Goal: Task Accomplishment & Management: Complete application form

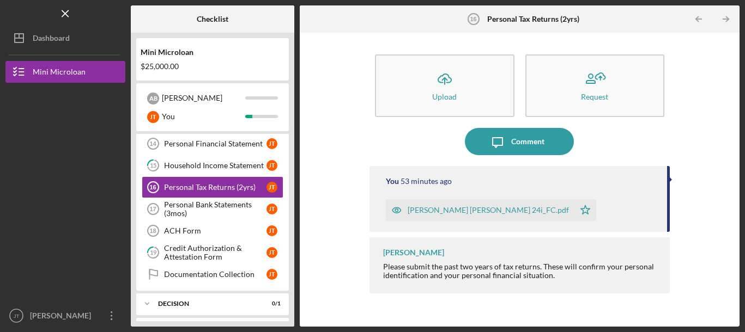
scroll to position [297, 0]
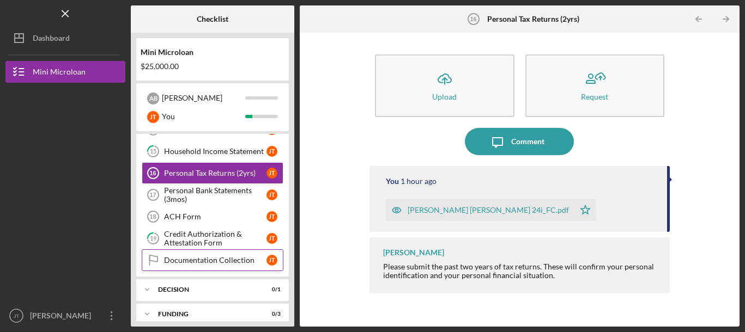
click at [234, 262] on div "Documentation Collection" at bounding box center [215, 260] width 102 height 9
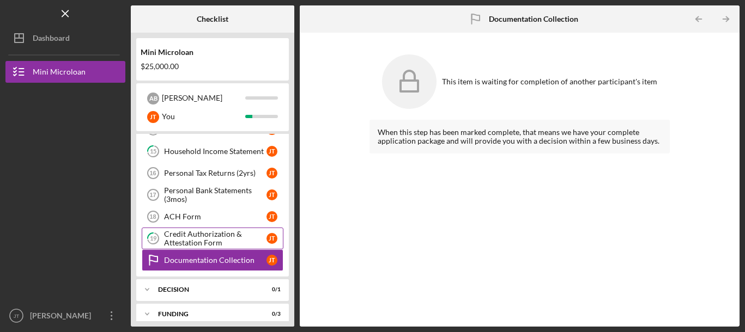
click at [220, 241] on div "Credit Authorization & Attestation Form" at bounding box center [215, 238] width 102 height 17
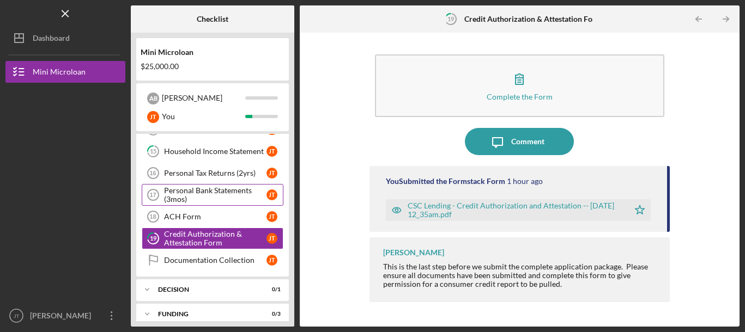
click at [206, 194] on div "Personal Bank Statements (3mos)" at bounding box center [215, 194] width 102 height 17
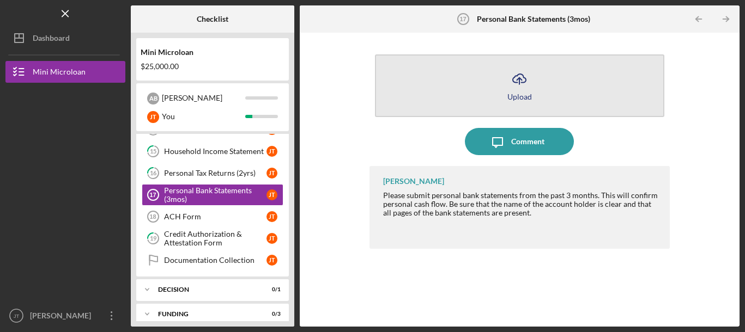
click at [531, 80] on icon "Icon/Upload" at bounding box center [519, 78] width 27 height 27
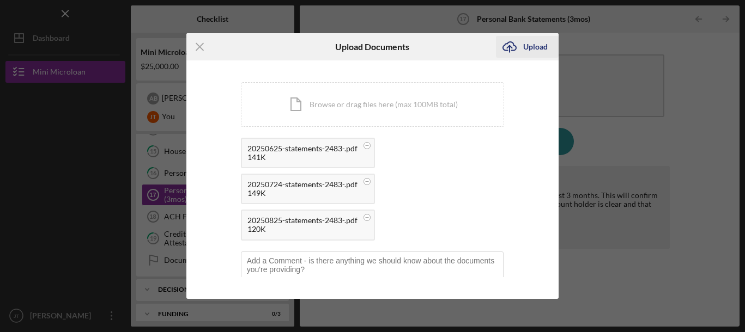
click at [533, 47] on div "Upload" at bounding box center [535, 47] width 25 height 22
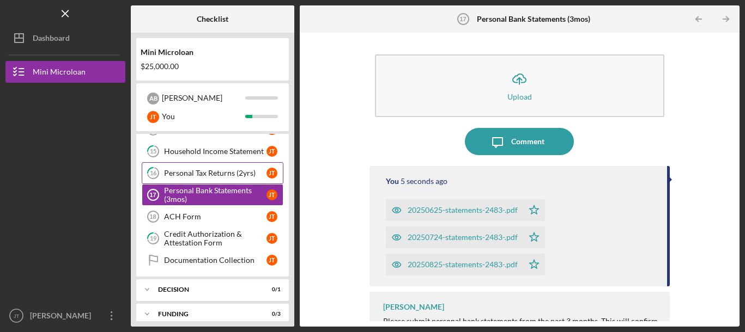
click at [235, 168] on link "16 Personal Tax Returns (2yrs) [PERSON_NAME]" at bounding box center [213, 173] width 142 height 22
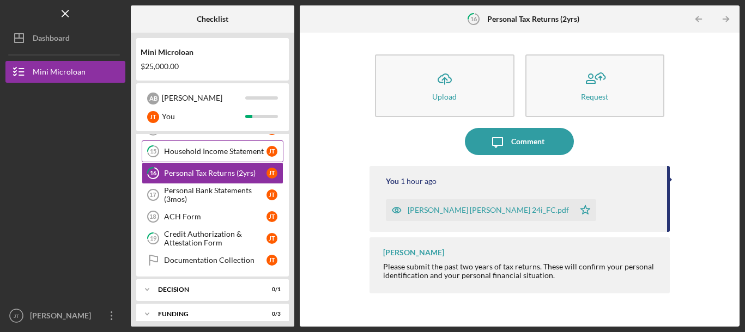
click at [212, 151] on div "Household Income Statement" at bounding box center [215, 151] width 102 height 9
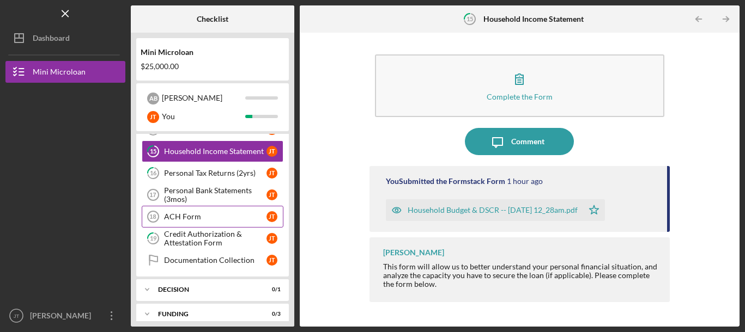
click at [189, 215] on div "ACH Form" at bounding box center [215, 216] width 102 height 9
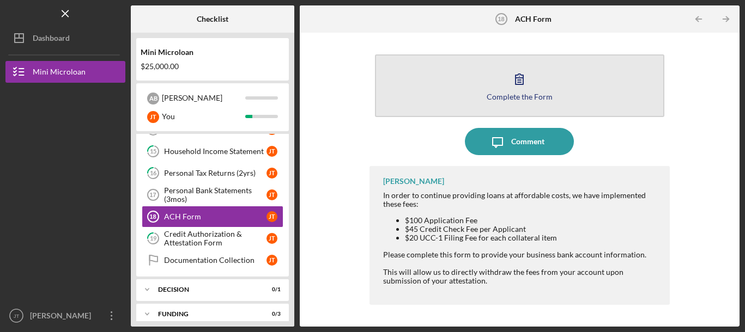
click at [507, 84] on icon "button" at bounding box center [519, 78] width 27 height 27
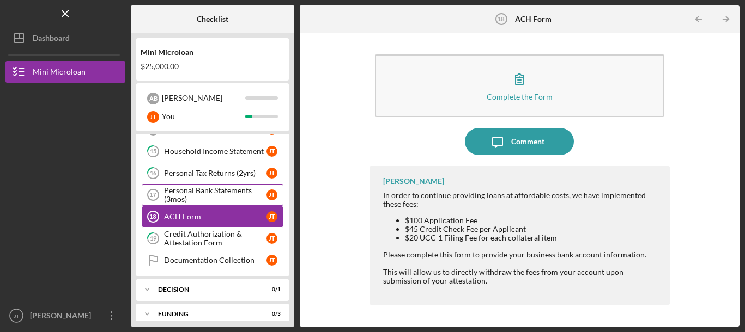
click at [227, 188] on div "Personal Bank Statements (3mos)" at bounding box center [215, 194] width 102 height 17
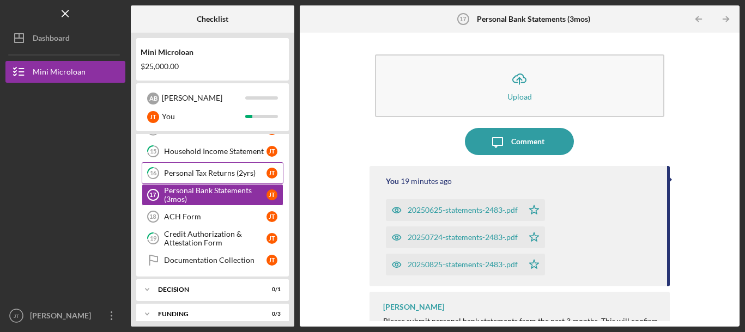
click at [218, 169] on div "Personal Tax Returns (2yrs)" at bounding box center [215, 173] width 102 height 9
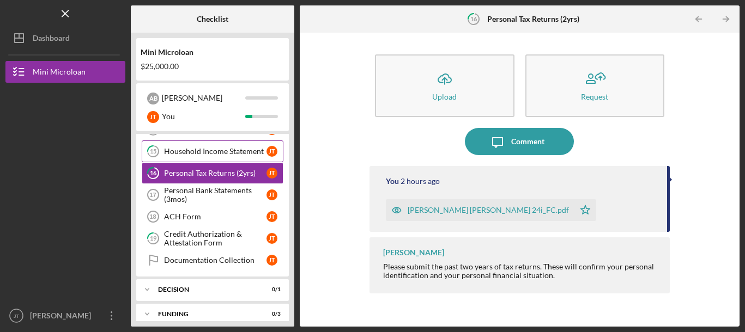
click at [204, 150] on div "Household Income Statement" at bounding box center [215, 151] width 102 height 9
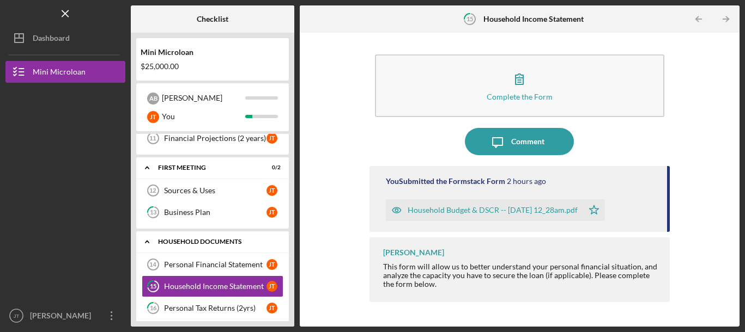
scroll to position [161, 0]
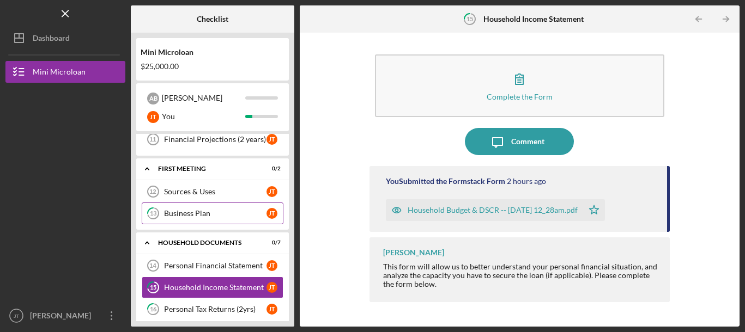
click at [213, 214] on div "Business Plan" at bounding box center [215, 213] width 102 height 9
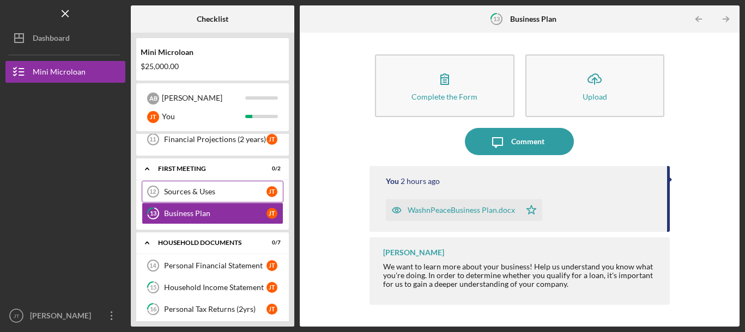
click at [204, 191] on div "Sources & Uses" at bounding box center [215, 191] width 102 height 9
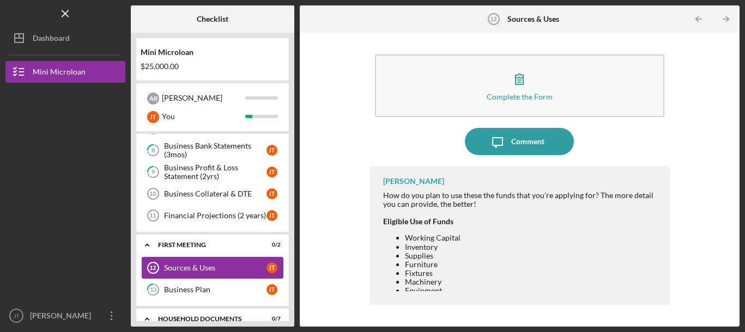
scroll to position [84, 0]
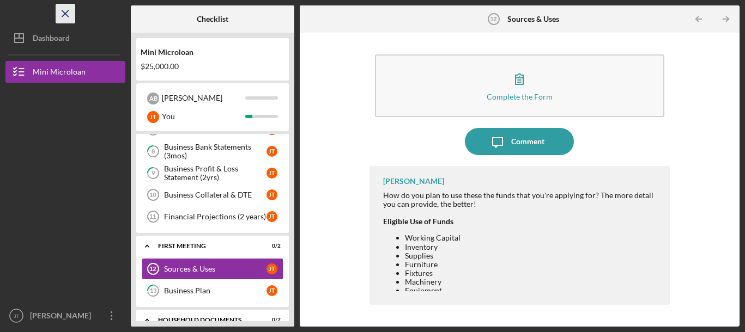
click at [63, 12] on icon "Icon/Menu Close" at bounding box center [65, 14] width 25 height 25
